Goal: Task Accomplishment & Management: Use online tool/utility

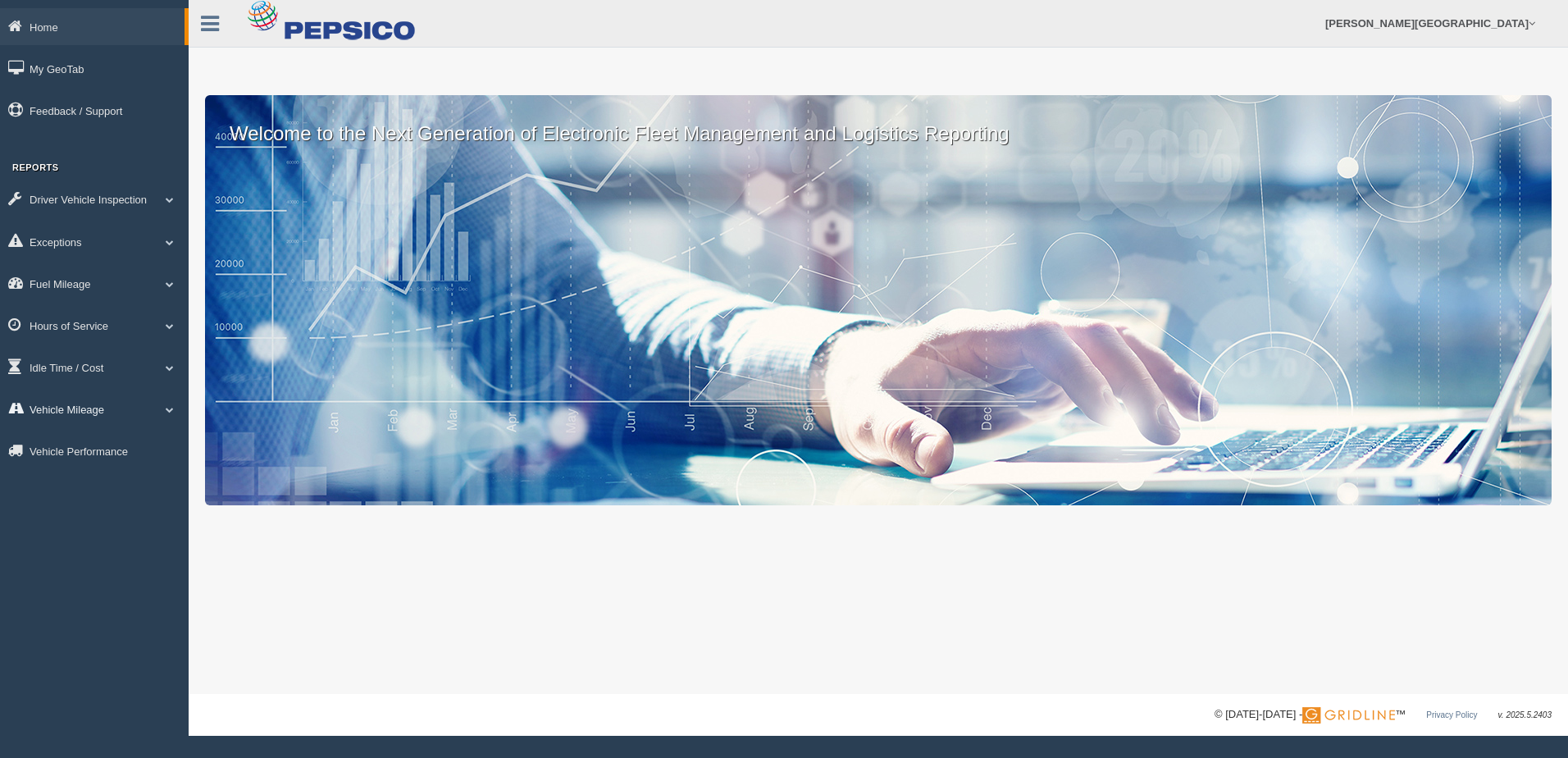
click at [162, 403] on link "Vehicle Mileage" at bounding box center [94, 409] width 189 height 37
click at [130, 440] on link "Vehicle Mileage" at bounding box center [107, 447] width 155 height 30
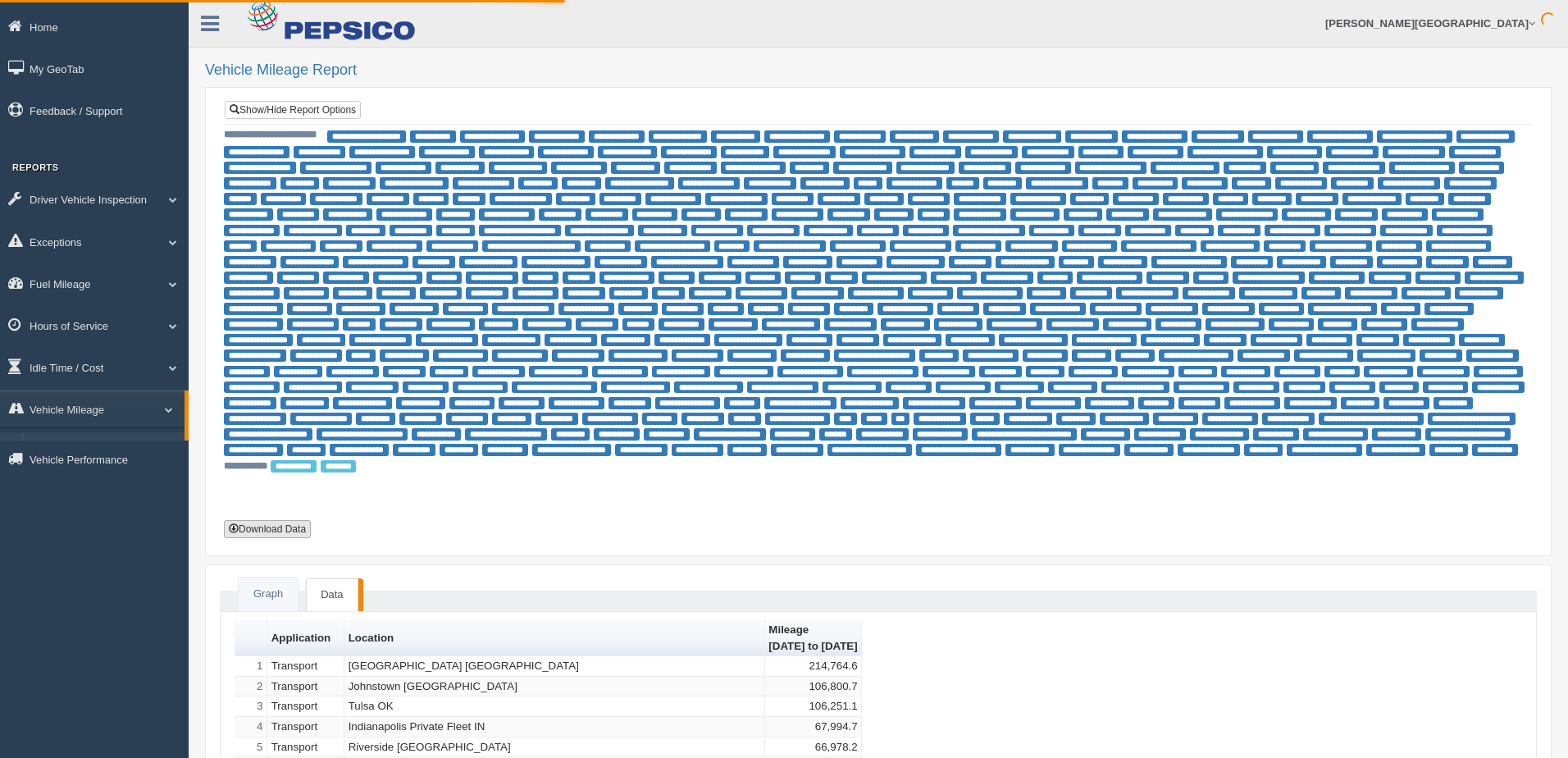
click at [280, 532] on button "Download Data" at bounding box center [267, 529] width 87 height 18
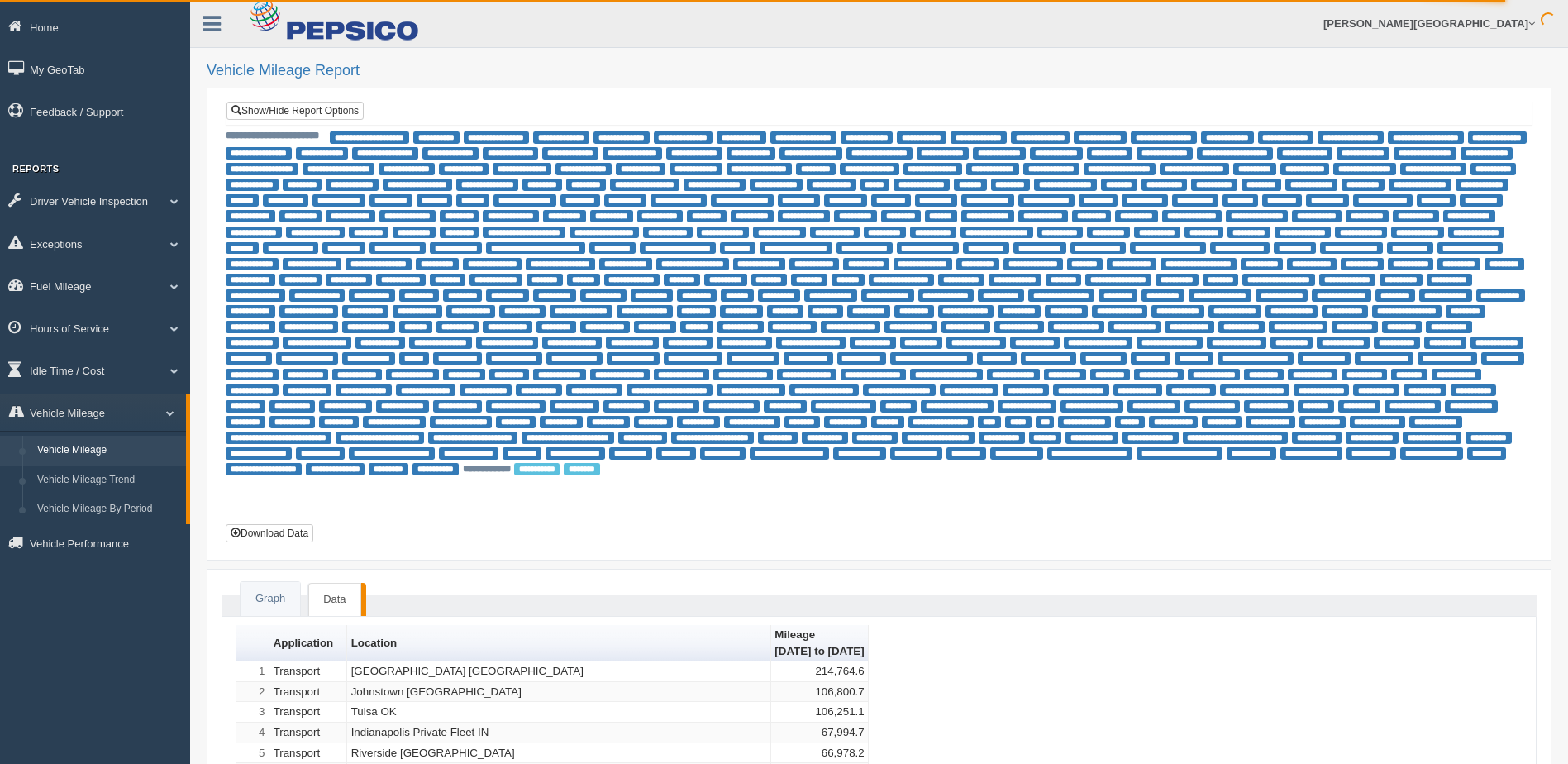
click at [294, 534] on button "Download Data" at bounding box center [269, 533] width 88 height 18
